Goal: Information Seeking & Learning: Compare options

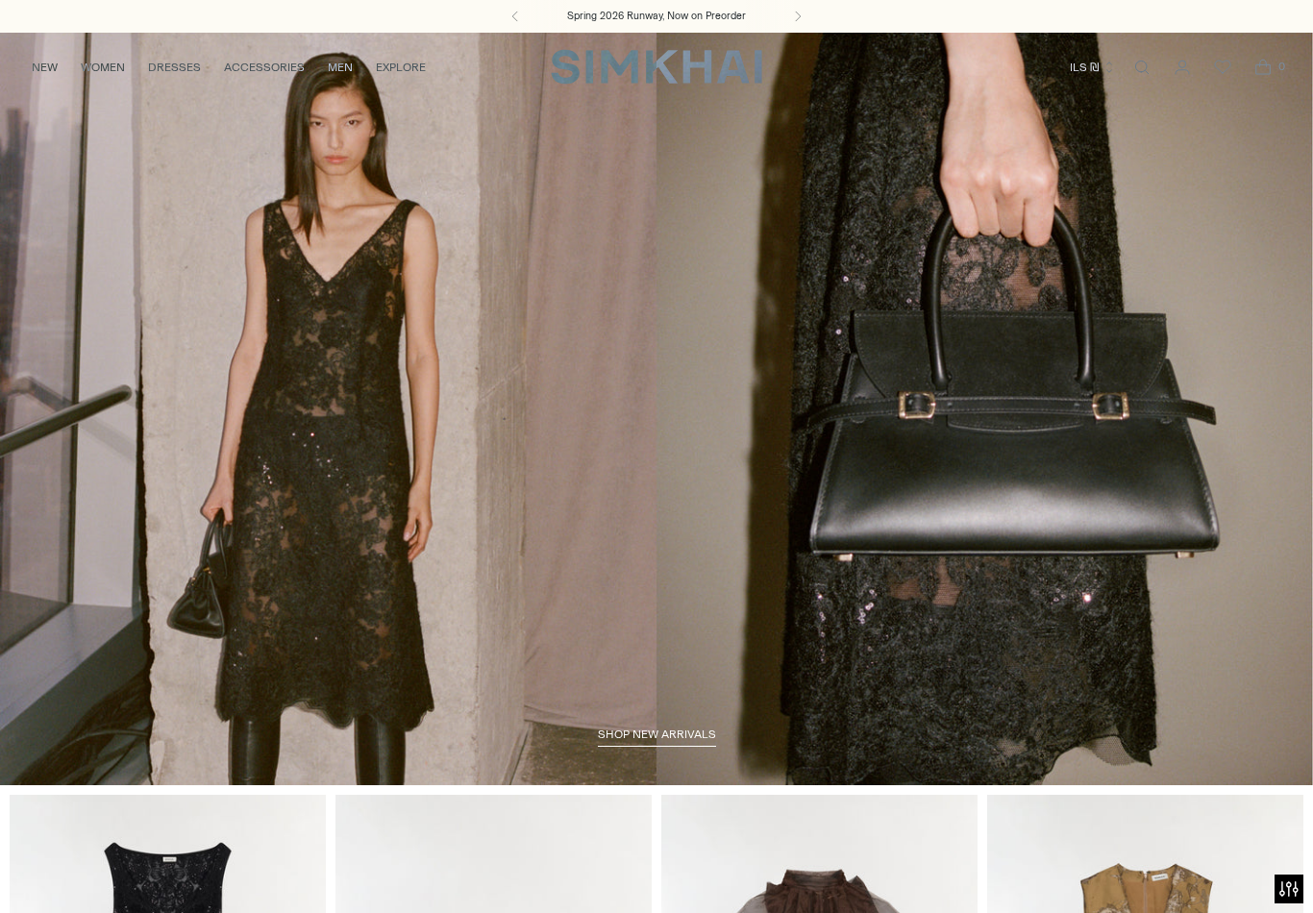
click at [650, 741] on span "shop new arrivals" at bounding box center [657, 734] width 118 height 13
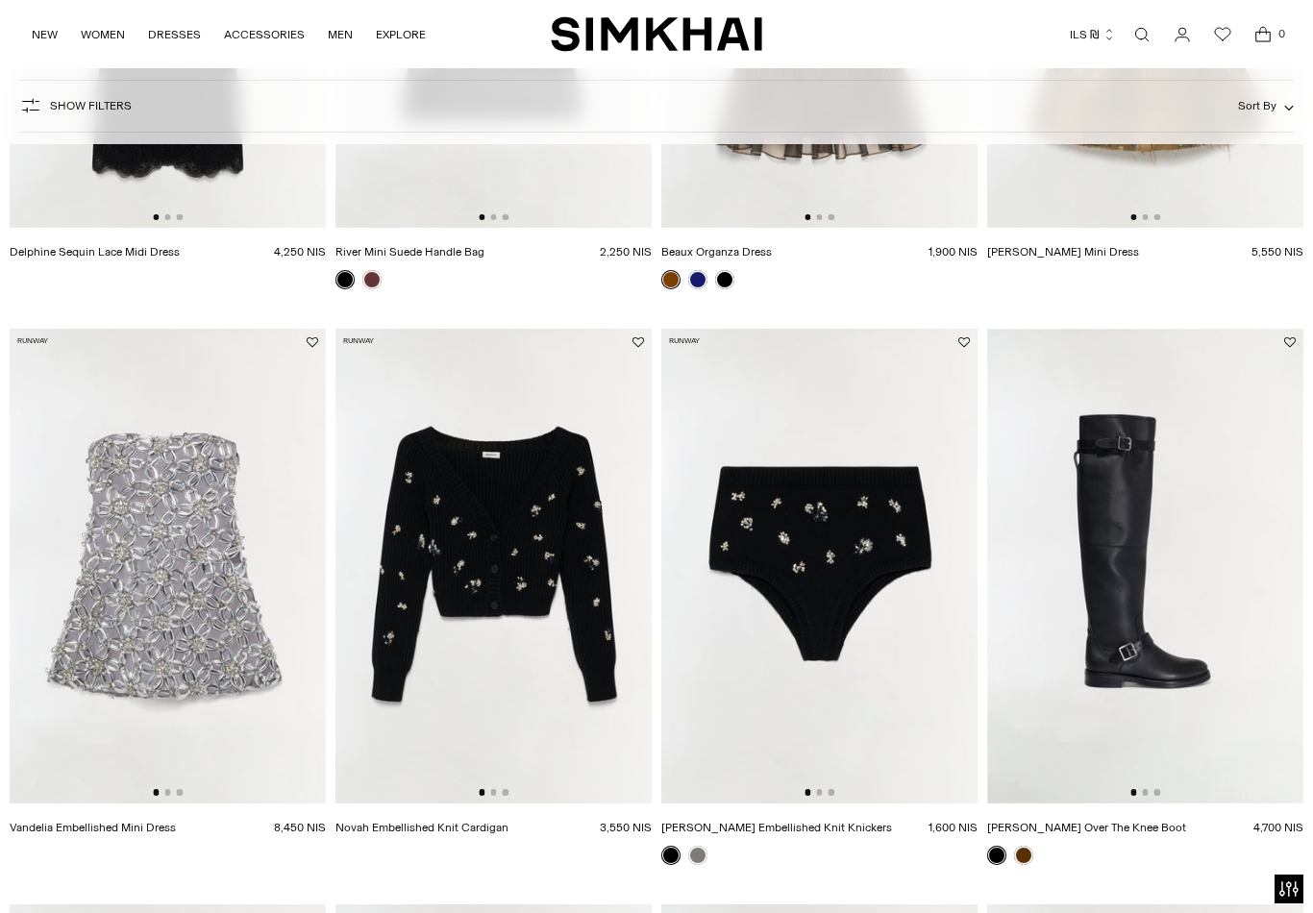
scroll to position [515, 0]
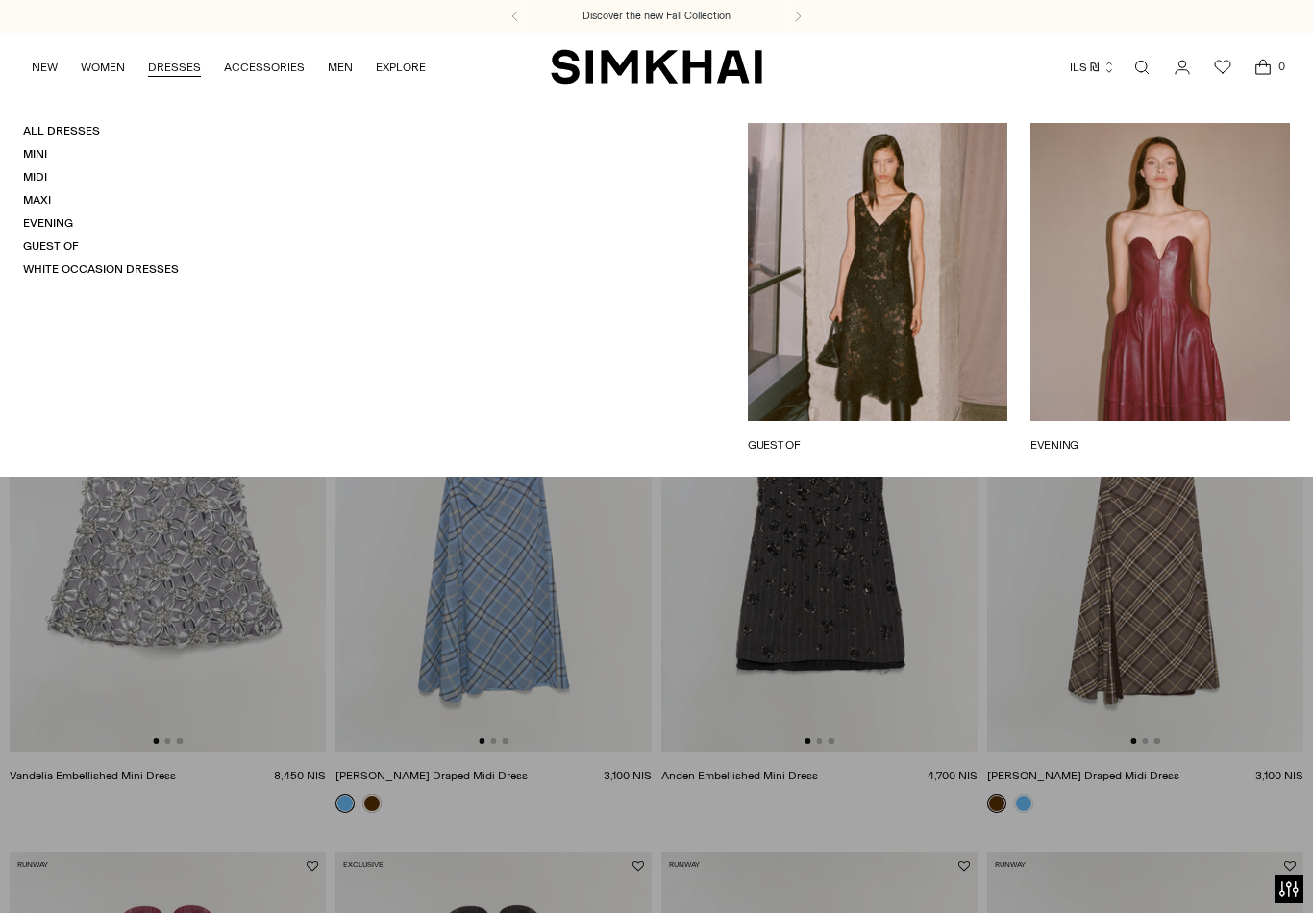
click at [62, 217] on link "Evening" at bounding box center [48, 222] width 50 height 13
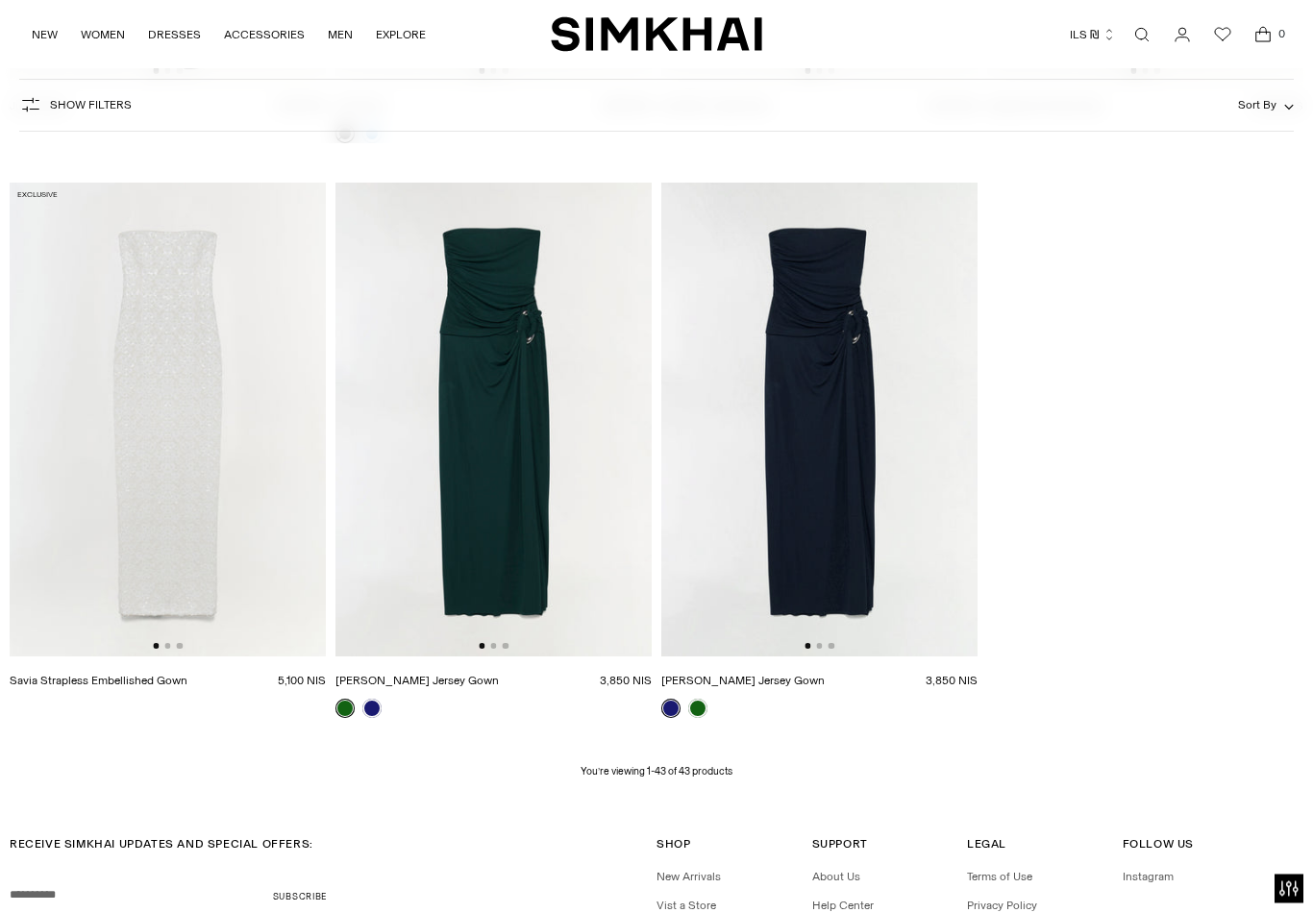
scroll to position [5821, 0]
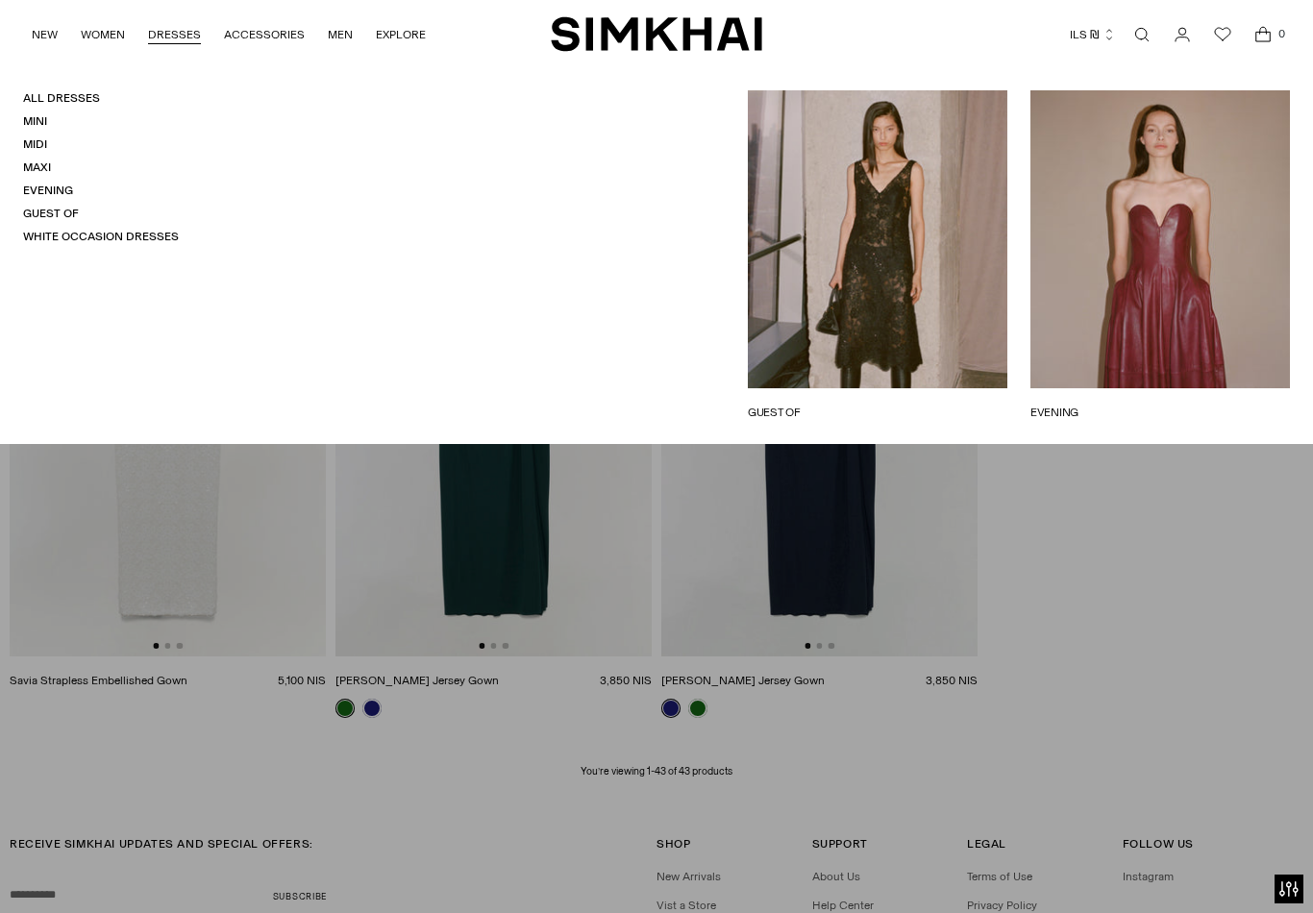
click at [152, 235] on link "White Occasion Dresses" at bounding box center [101, 236] width 156 height 13
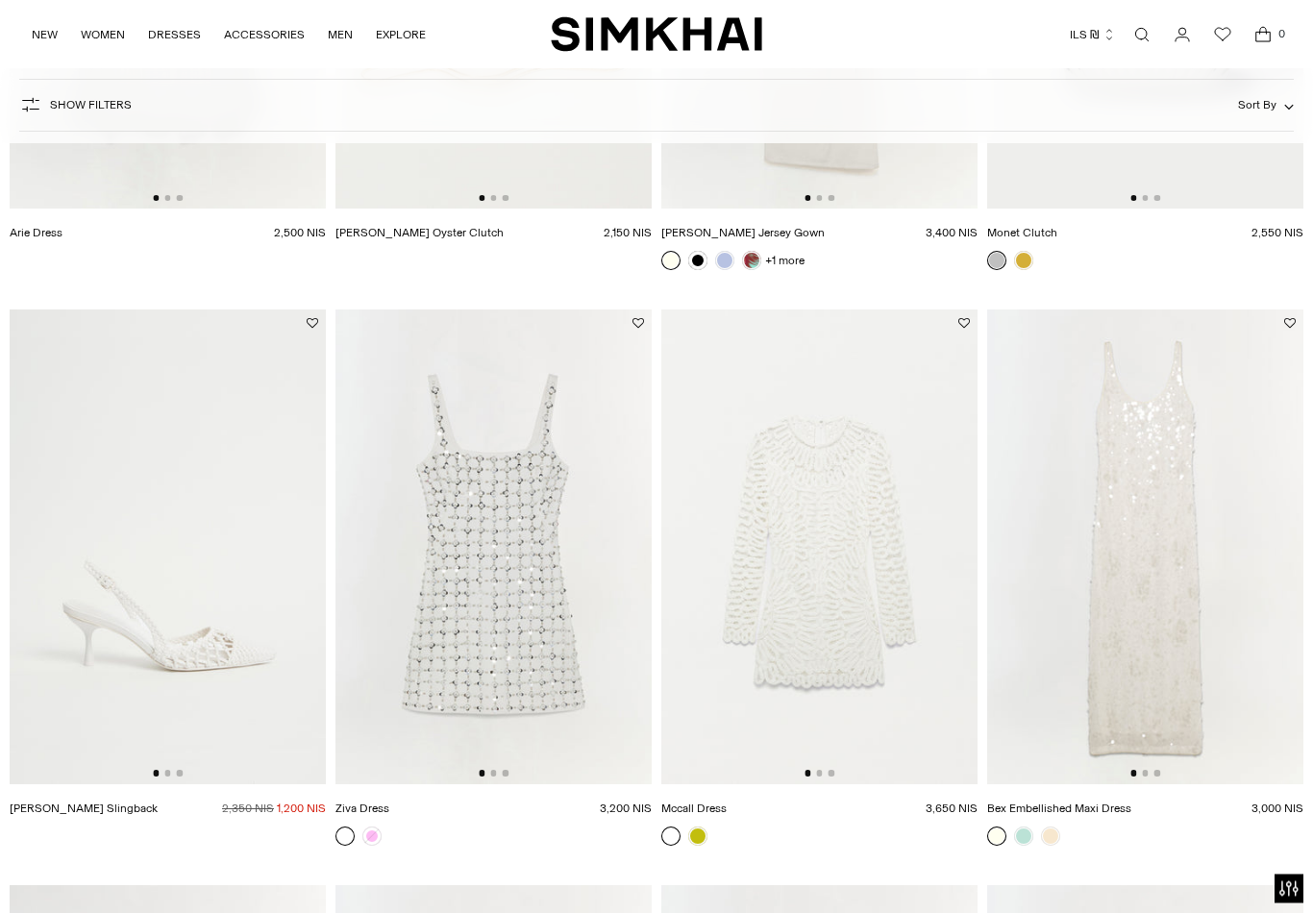
scroll to position [2816, 0]
click at [625, 574] on img at bounding box center [494, 547] width 316 height 475
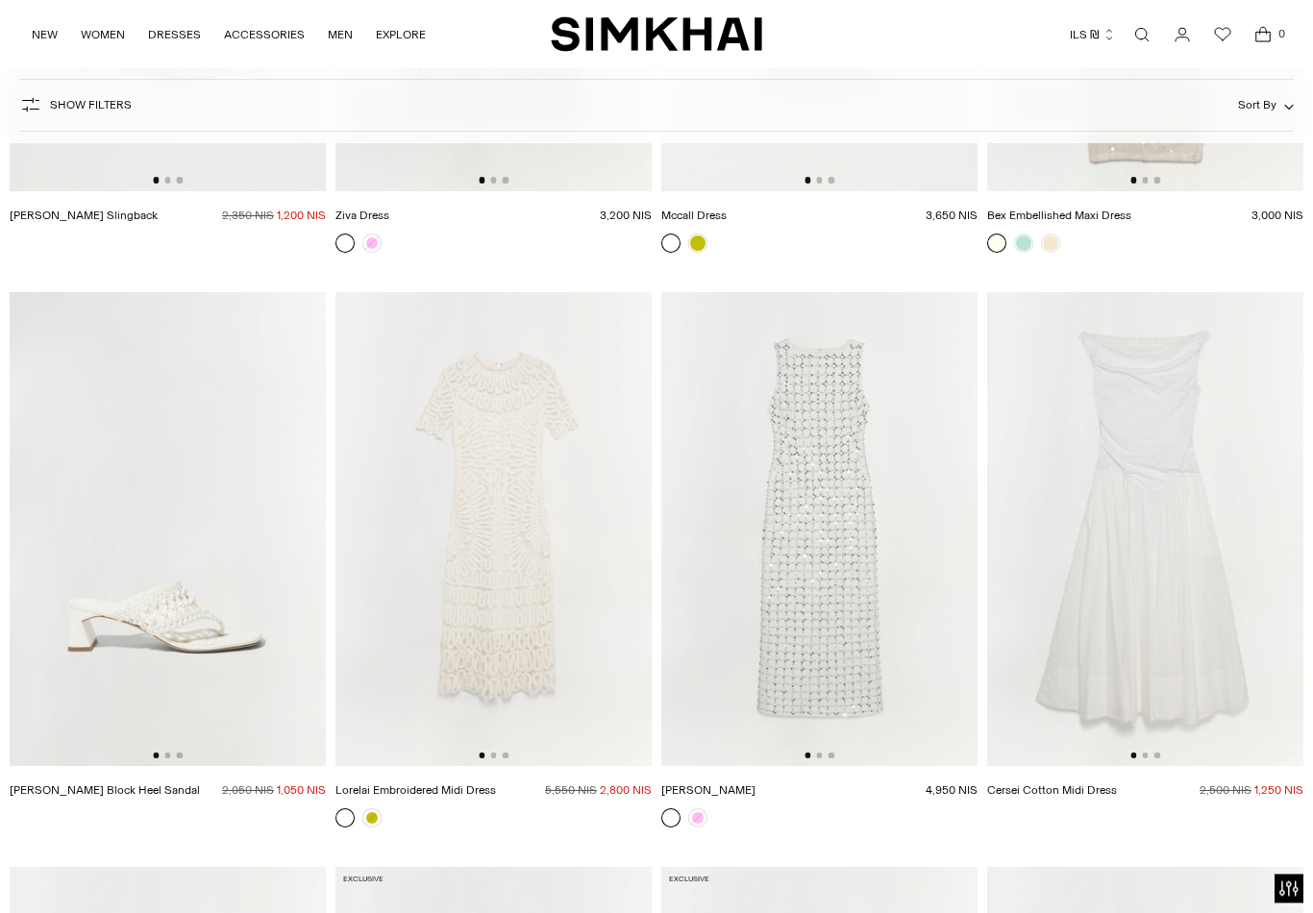
scroll to position [3410, 0]
click at [931, 553] on img at bounding box center [820, 529] width 316 height 475
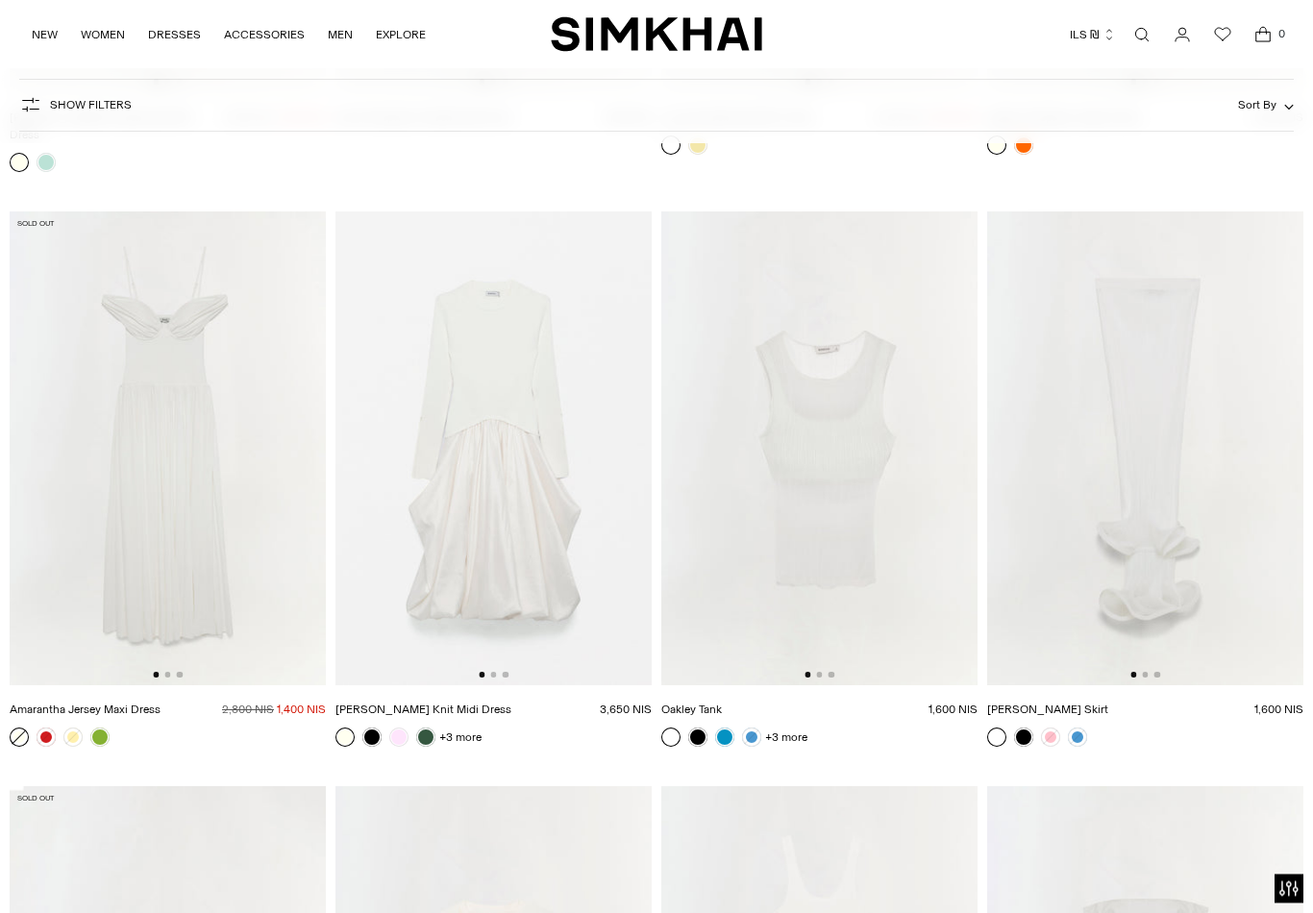
scroll to position [4660, 0]
click at [307, 459] on img at bounding box center [168, 448] width 316 height 475
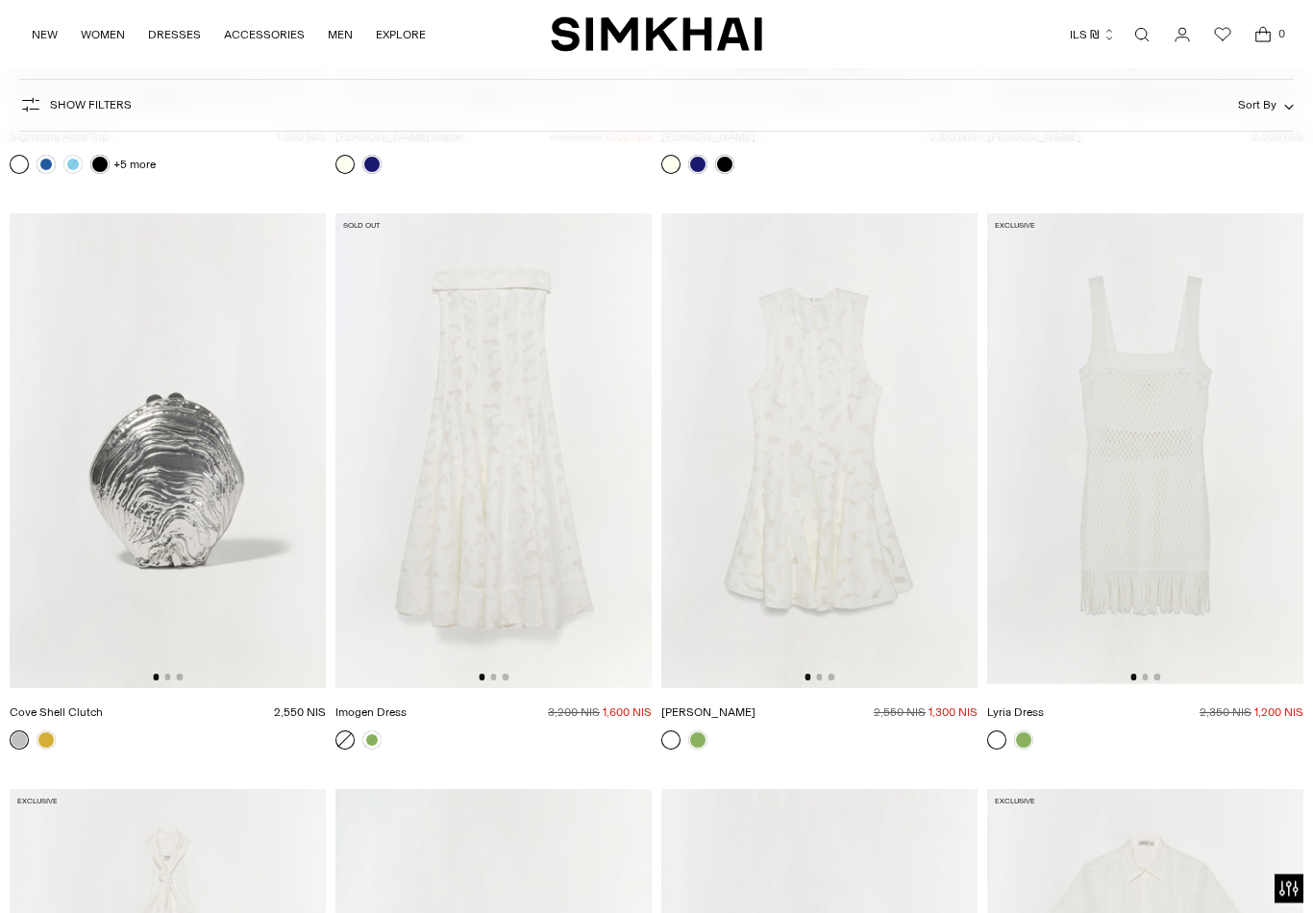
scroll to position [6383, 0]
click at [616, 422] on img at bounding box center [494, 450] width 316 height 475
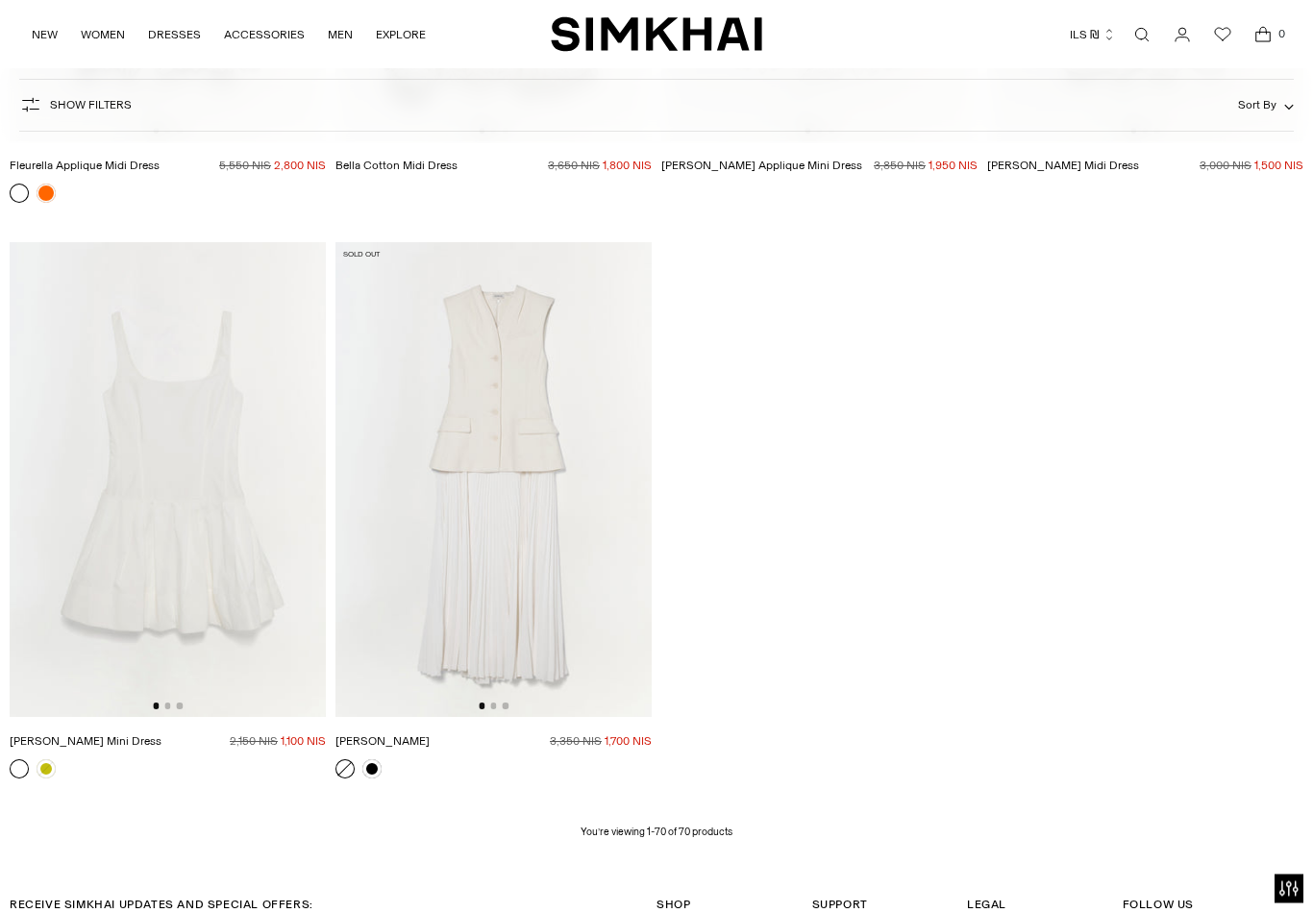
scroll to position [9824, 0]
